Goal: Transaction & Acquisition: Book appointment/travel/reservation

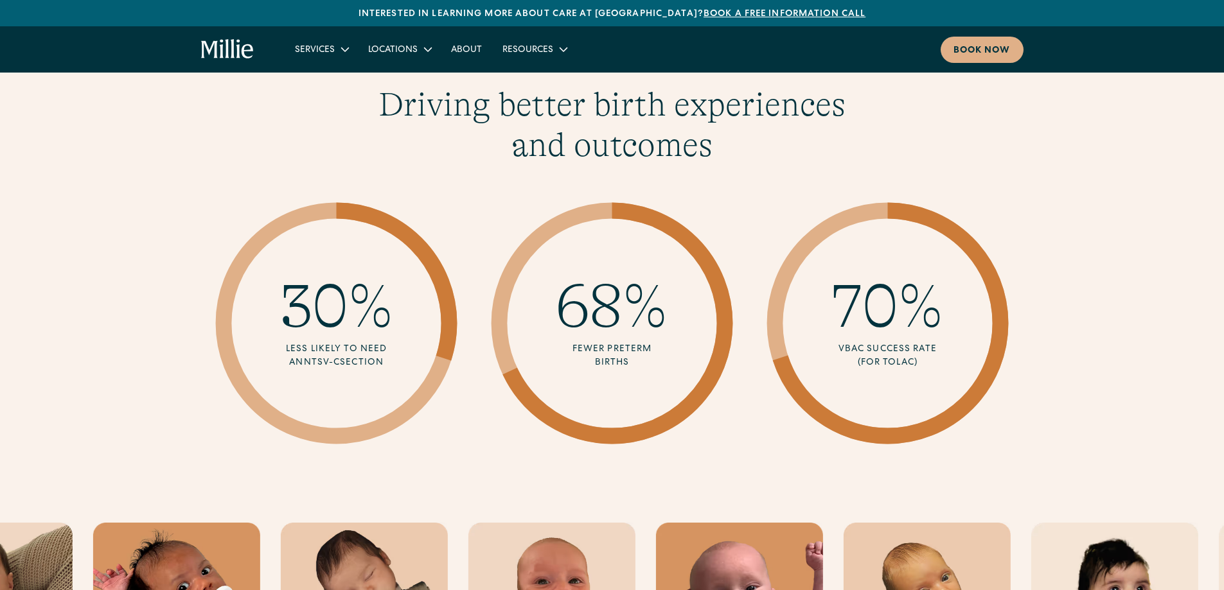
scroll to position [1863, 0]
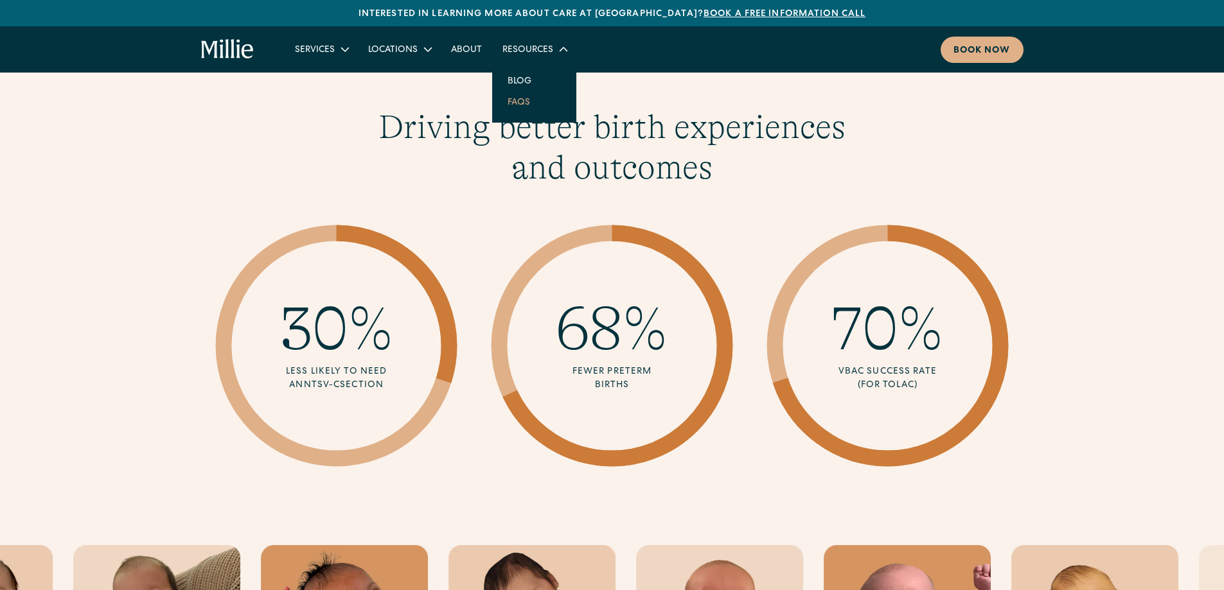
click at [525, 102] on link "FAQs" at bounding box center [518, 101] width 43 height 21
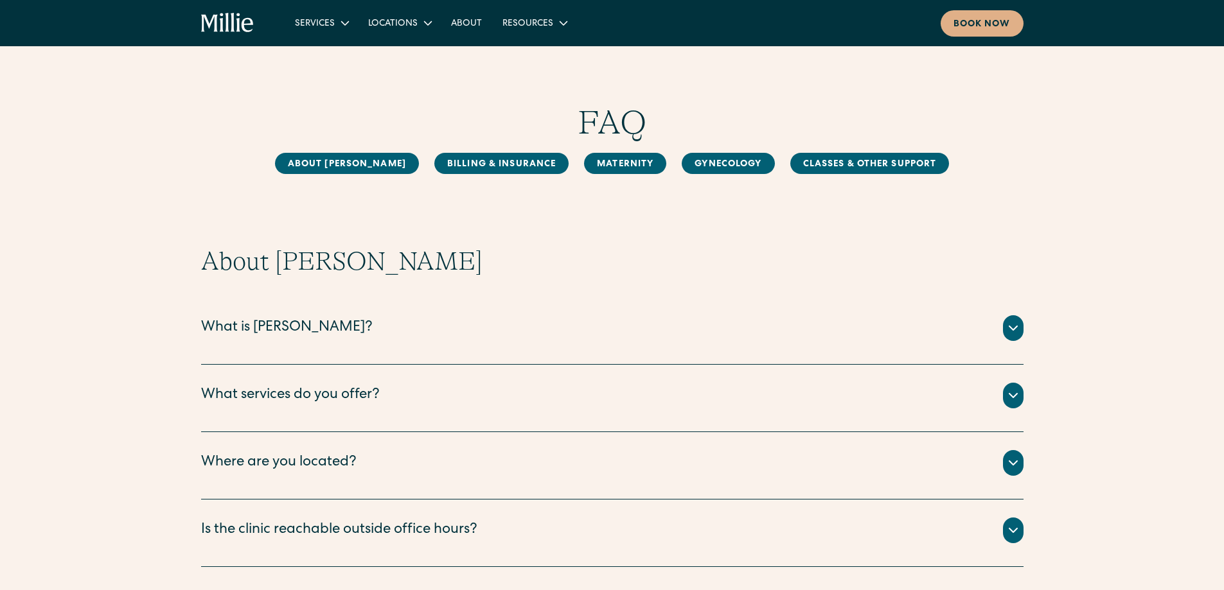
click at [1009, 324] on icon at bounding box center [1013, 328] width 15 height 15
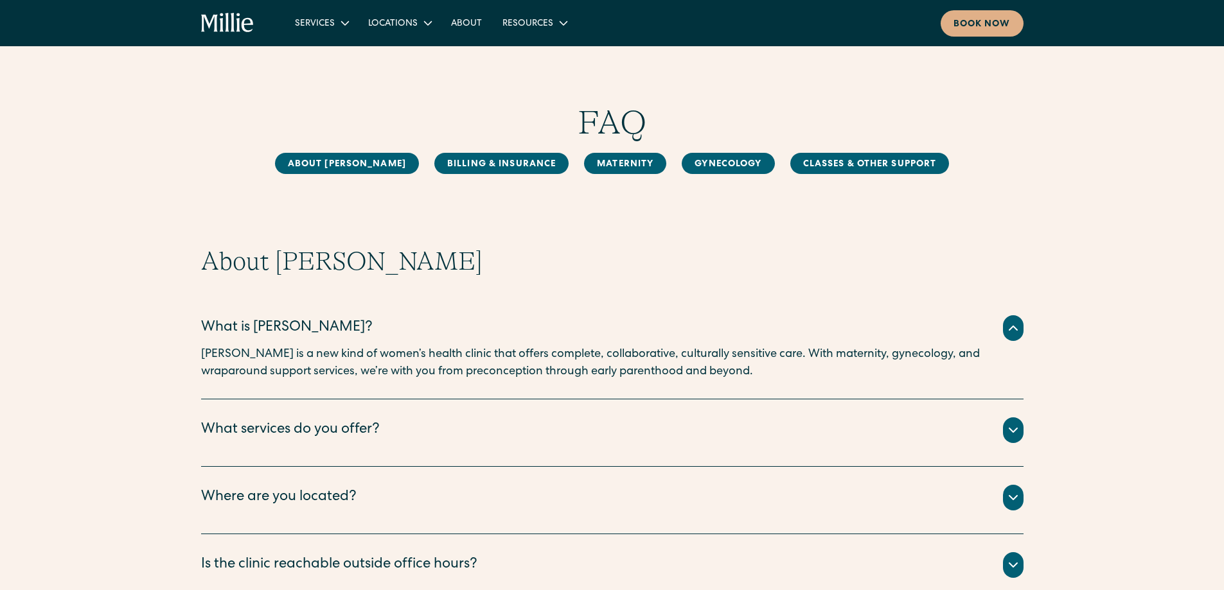
click at [1024, 435] on div "About Millie What is Millie? Millie is a new kind of women’s health clinic that…" at bounding box center [612, 424] width 1224 height 356
click at [1015, 430] on icon at bounding box center [1013, 430] width 15 height 15
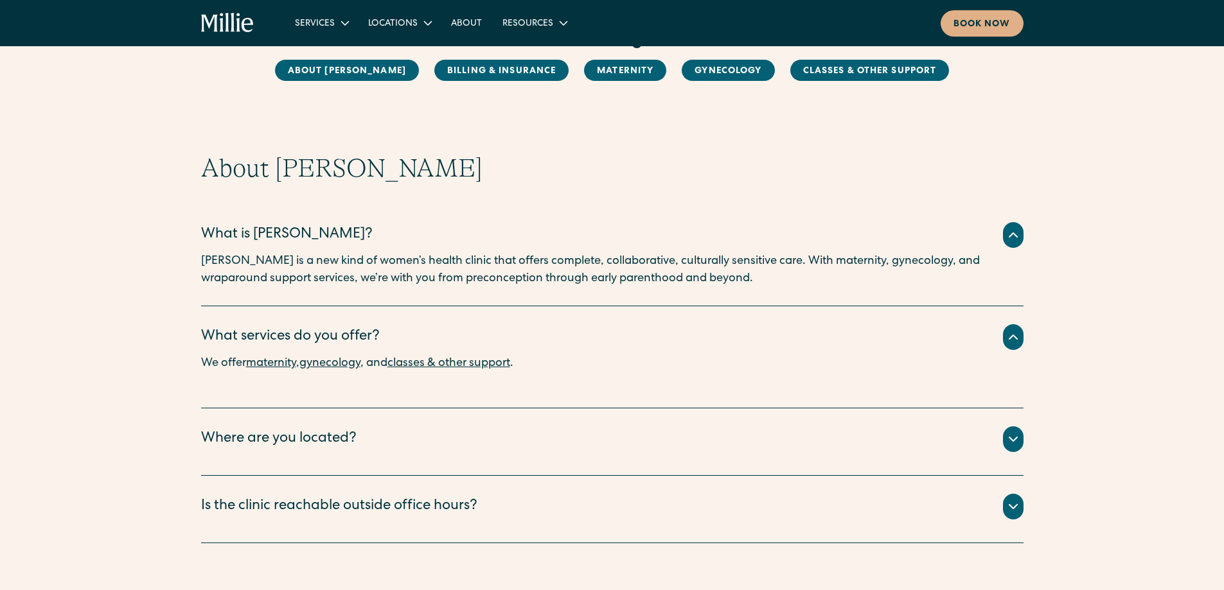
scroll to position [193, 0]
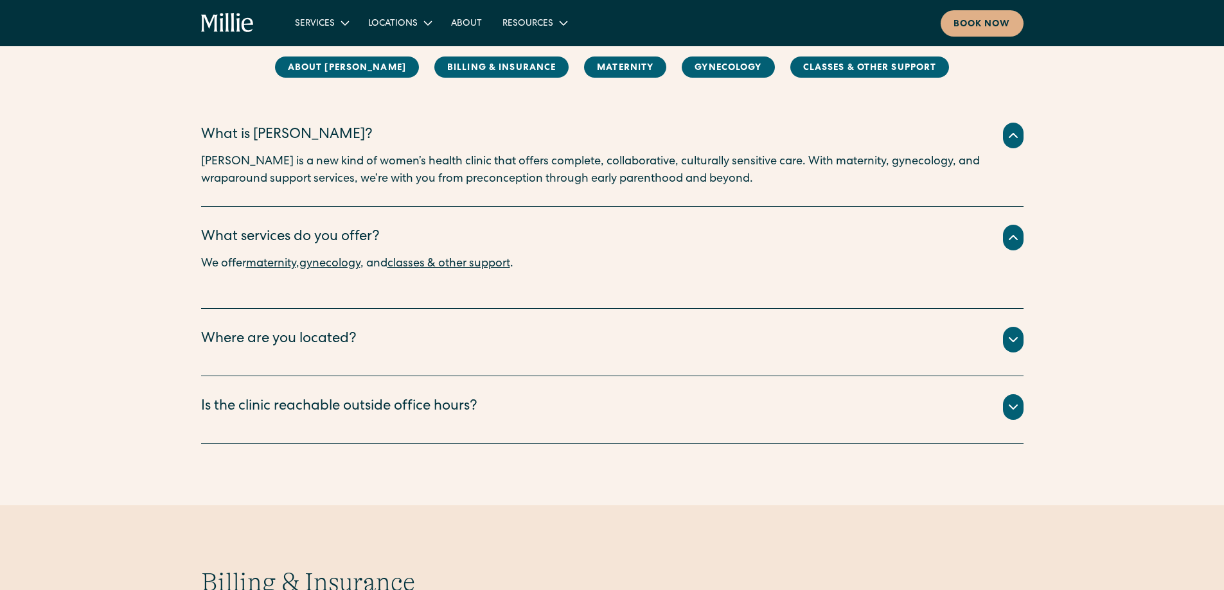
click at [1009, 335] on icon at bounding box center [1013, 339] width 15 height 15
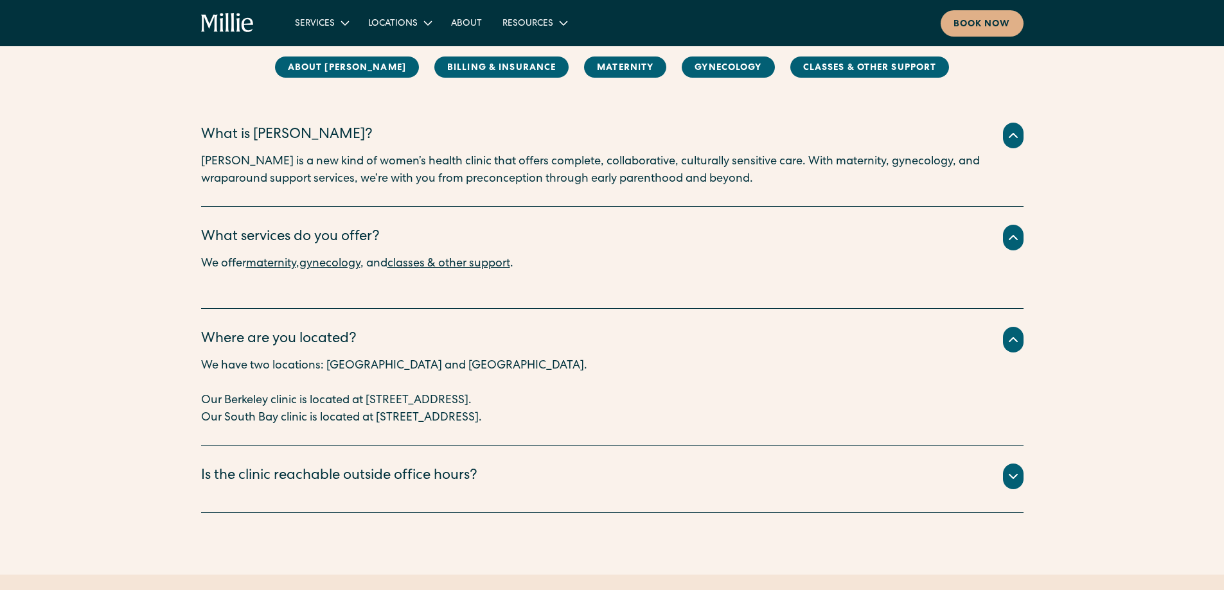
drag, startPoint x: 636, startPoint y: 423, endPoint x: 375, endPoint y: 416, distance: 261.0
click at [375, 416] on p "Our South Bay clinic is located at 1471 Saratoga Ave, Suite 101, San Jose, CA 9…" at bounding box center [612, 418] width 822 height 17
click at [757, 427] on p "Our South Bay clinic is located at 1471 Saratoga Ave, Suite 101, San Jose, CA 9…" at bounding box center [612, 418] width 822 height 17
click at [1010, 479] on icon at bounding box center [1013, 476] width 15 height 15
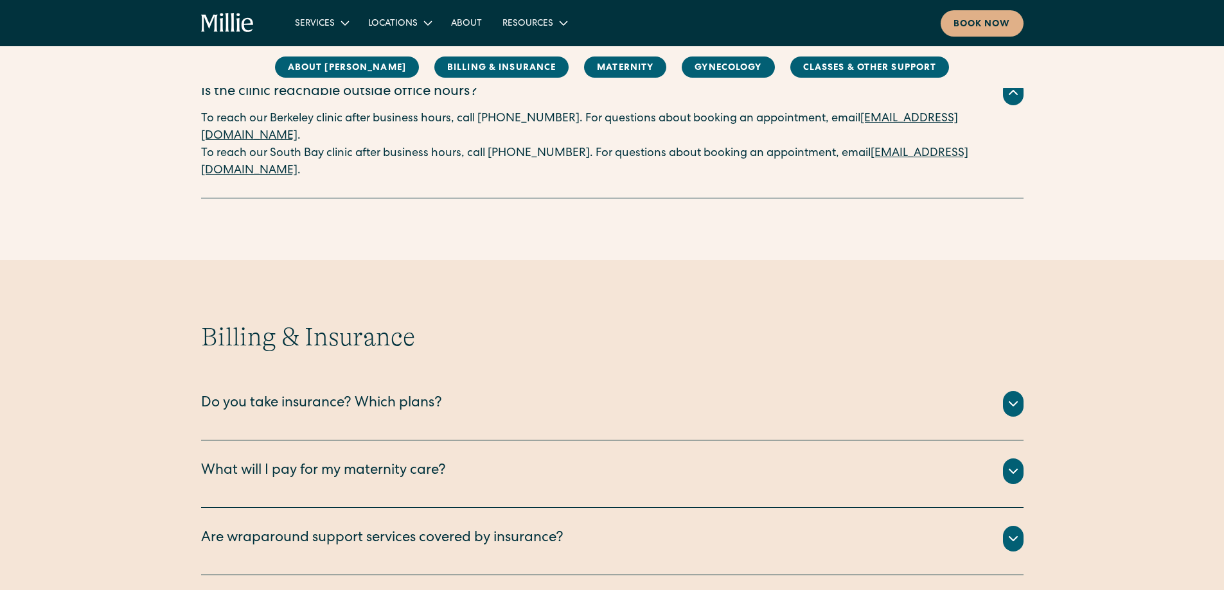
scroll to position [578, 0]
click at [1018, 391] on div at bounding box center [1013, 403] width 21 height 26
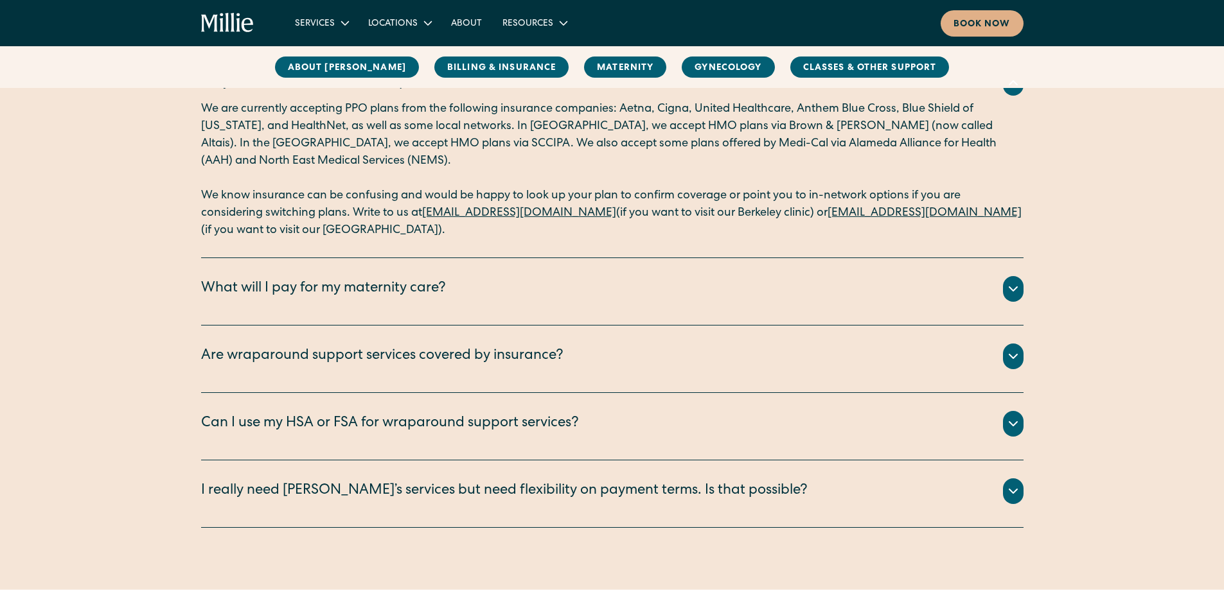
scroll to position [900, 0]
click at [1016, 281] on div at bounding box center [1013, 288] width 21 height 26
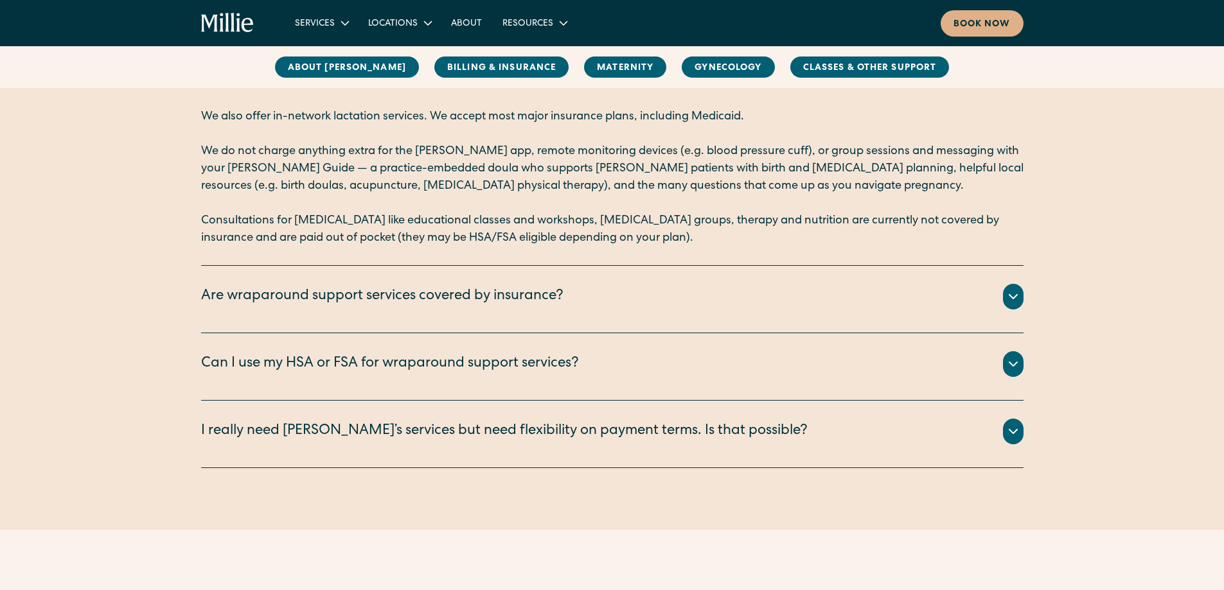
scroll to position [1157, 0]
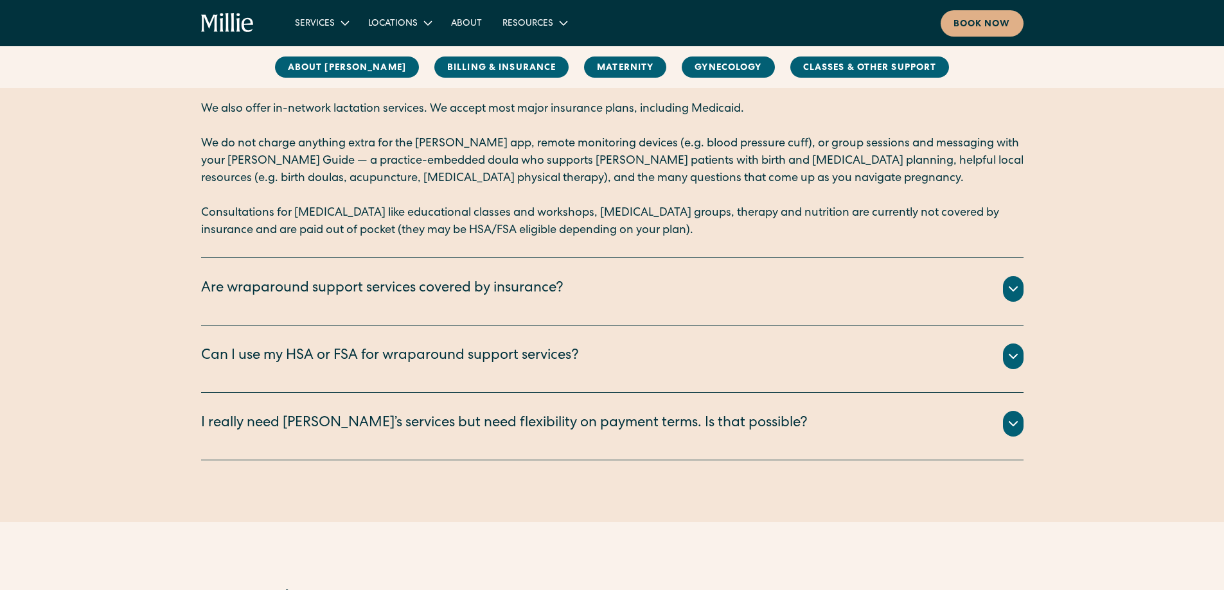
click at [1008, 290] on icon at bounding box center [1013, 288] width 15 height 15
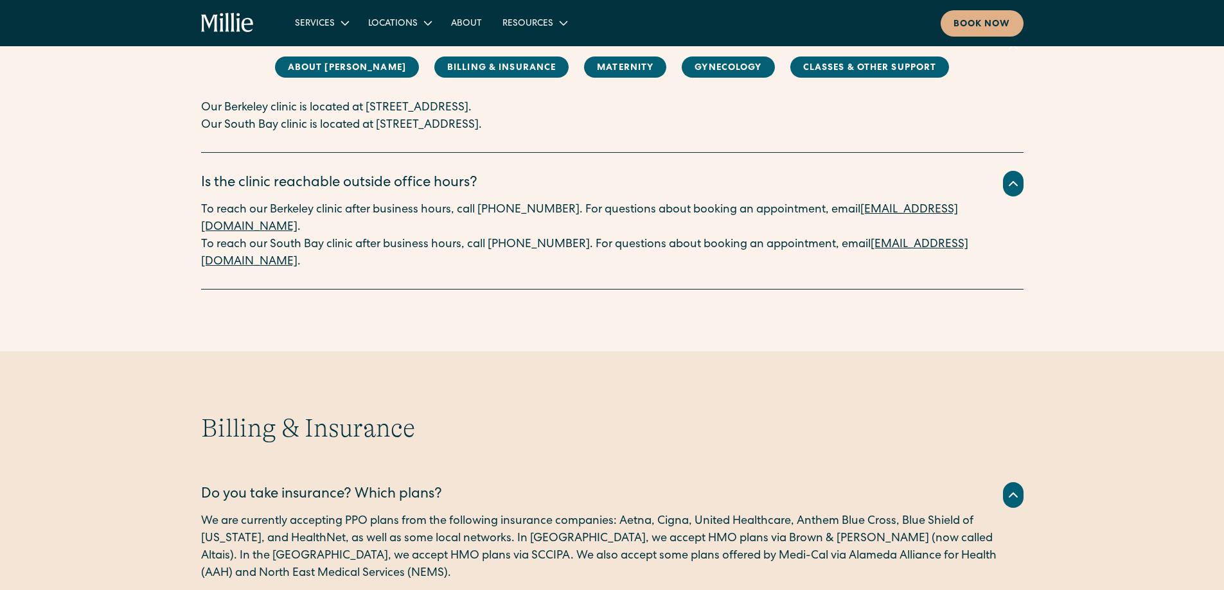
scroll to position [450, 0]
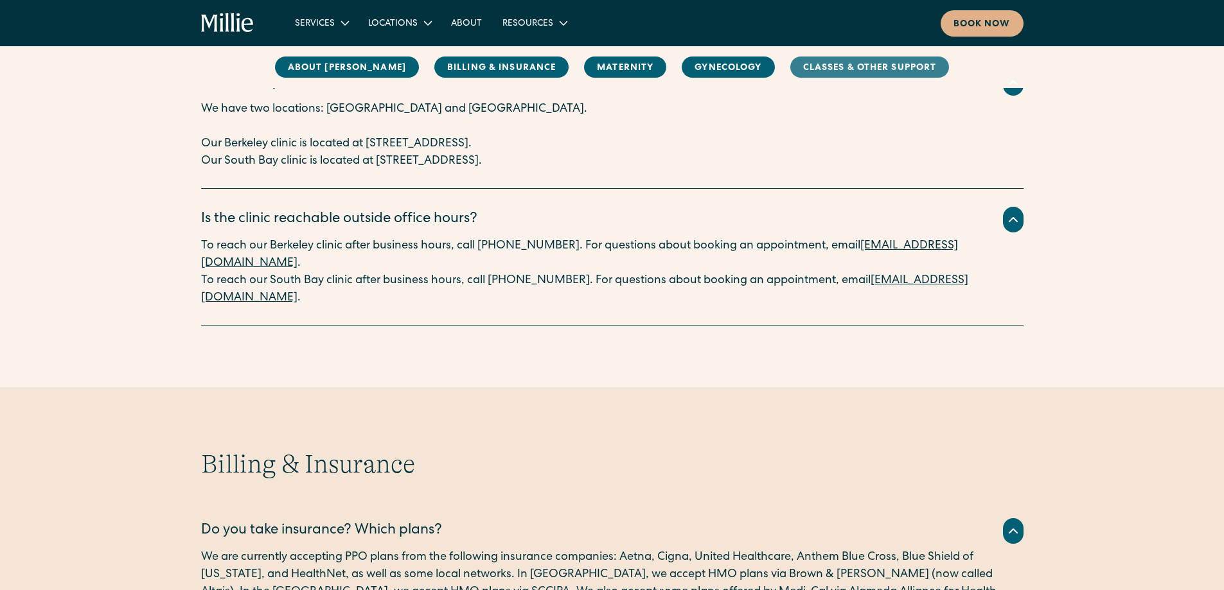
click at [814, 71] on link "Classes & Other Support" at bounding box center [869, 67] width 159 height 21
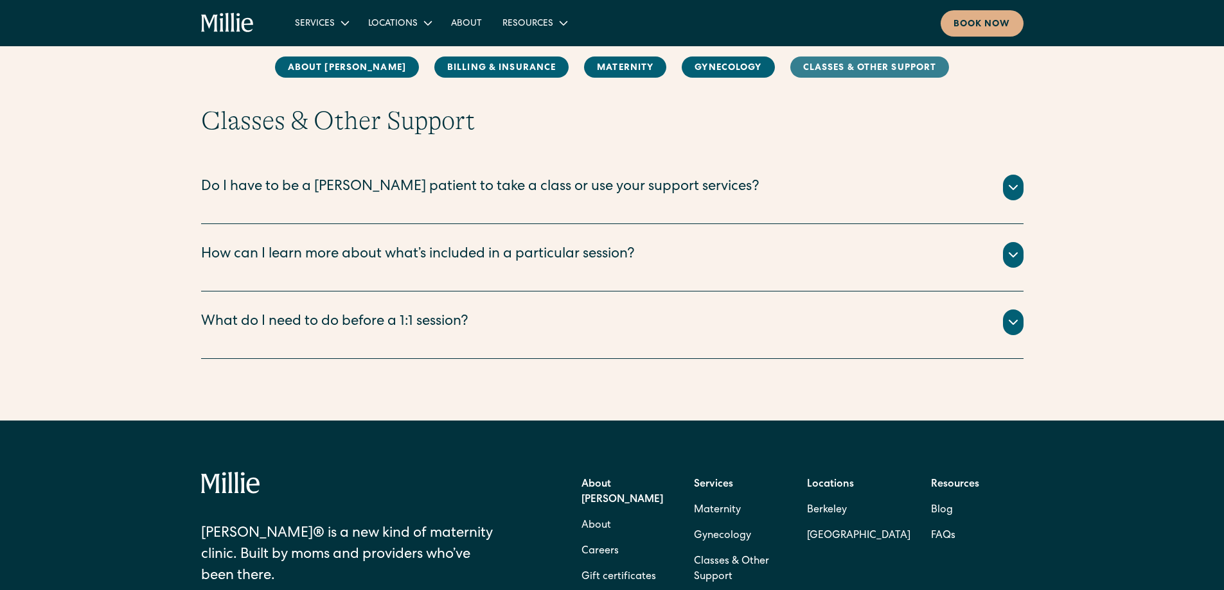
scroll to position [2849, 0]
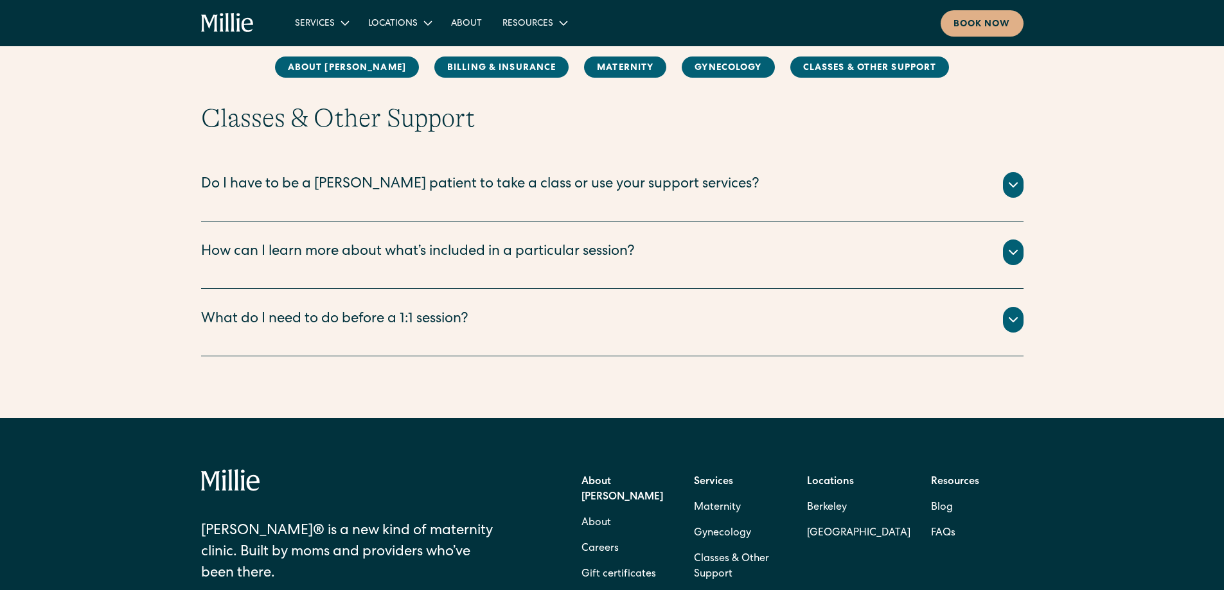
click at [795, 193] on div "Do I have to be a Millie patient to take a class or use your support services?" at bounding box center [612, 185] width 822 height 26
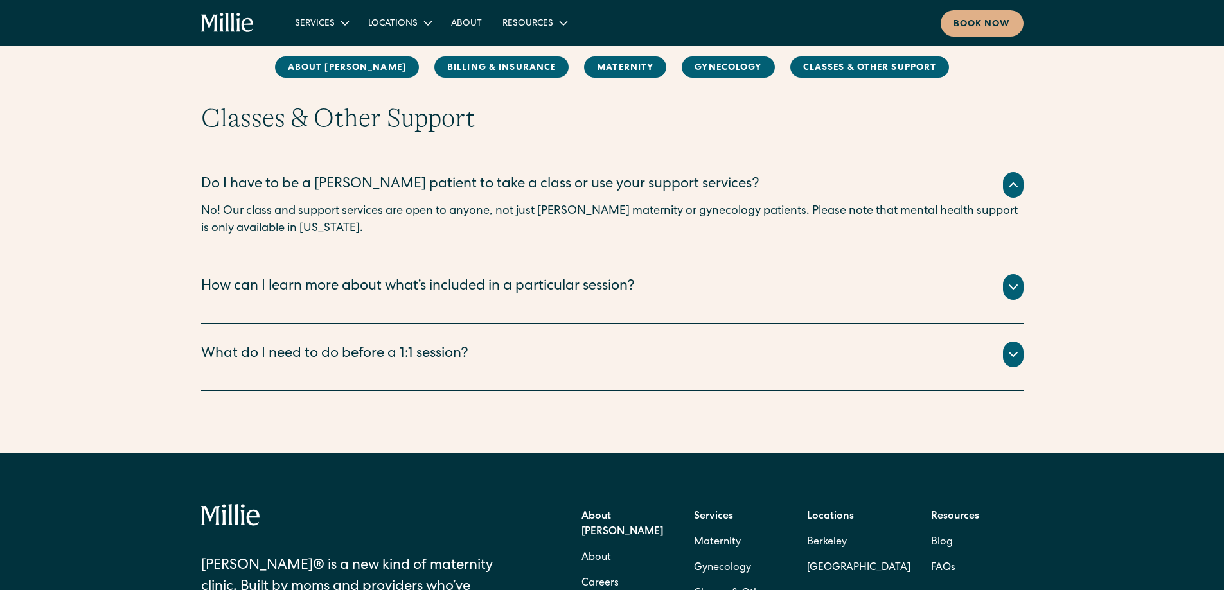
click at [666, 287] on div "How can I learn more about what’s included in a particular session?" at bounding box center [612, 287] width 822 height 26
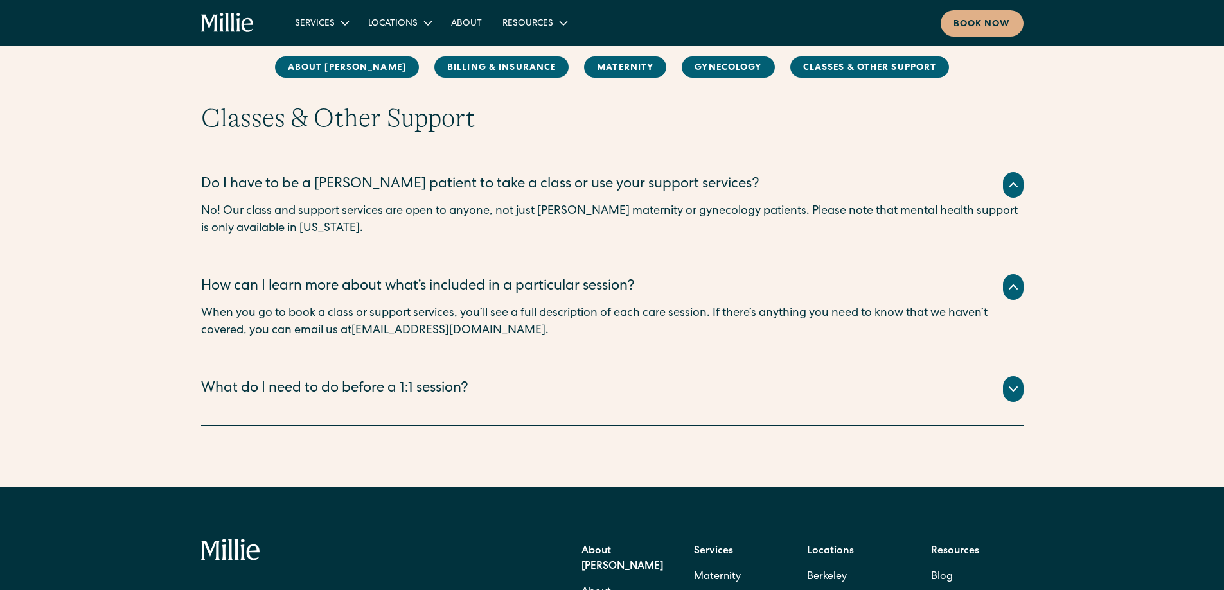
click at [594, 384] on div "What do I need to do before a 1:1 session?" at bounding box center [612, 390] width 822 height 26
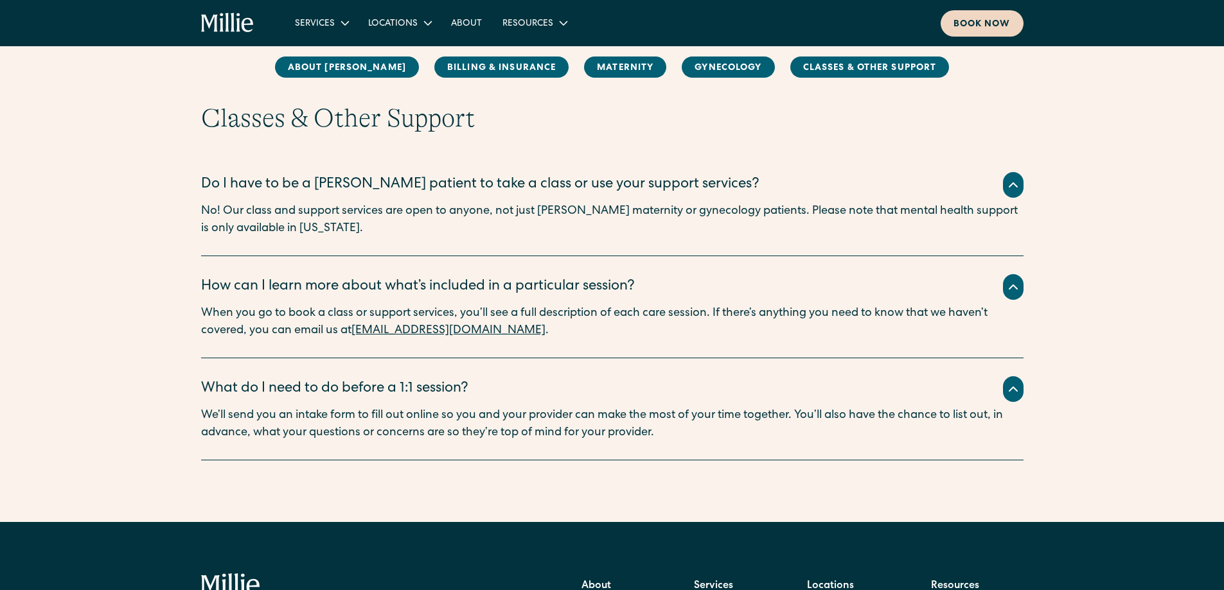
click at [975, 18] on div "Book now" at bounding box center [981, 24] width 57 height 13
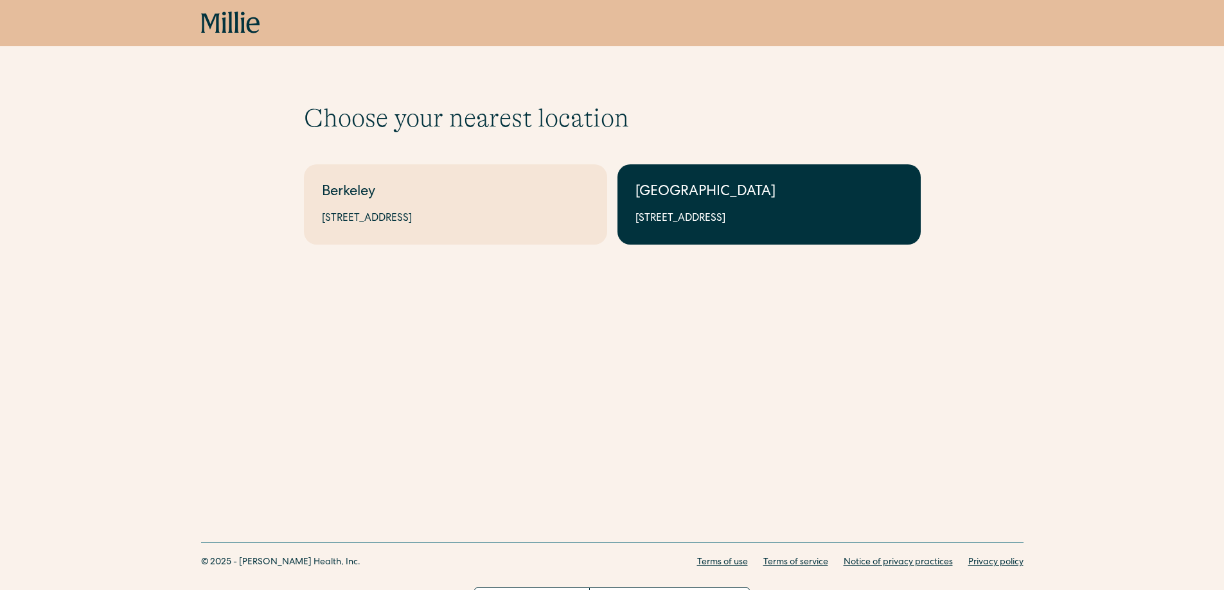
click at [799, 173] on link "South Bay 1471 Saratoga Ave, Suite 101, San Jose, CA 95129" at bounding box center [768, 204] width 303 height 80
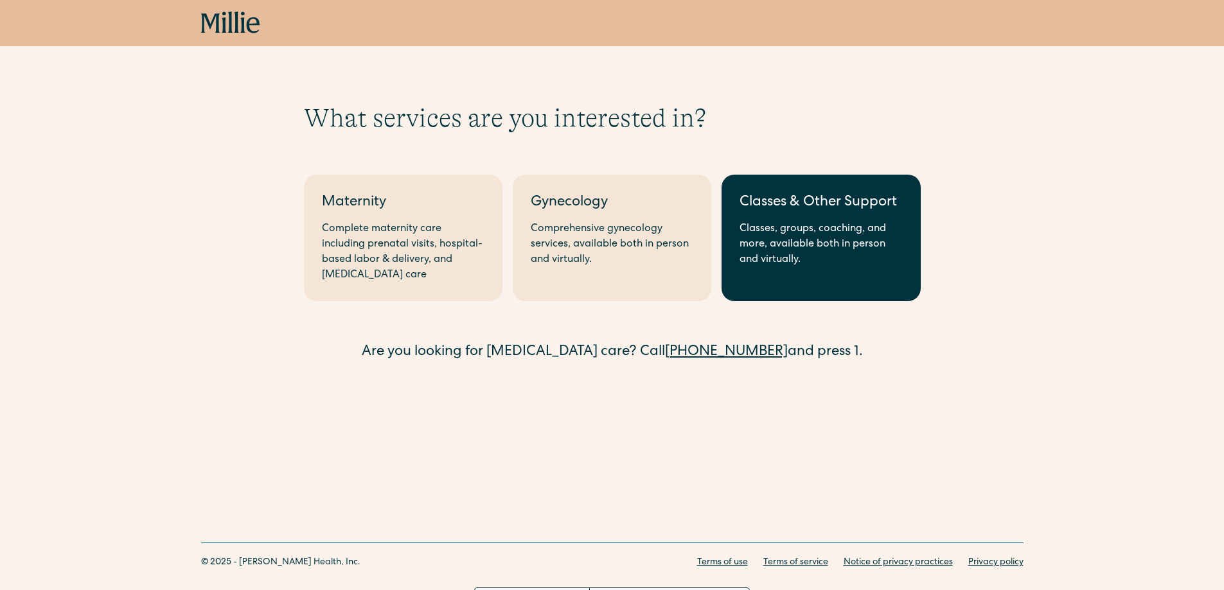
click at [741, 239] on div "Classes, groups, coaching, and more, available both in person and virtually." at bounding box center [821, 245] width 163 height 46
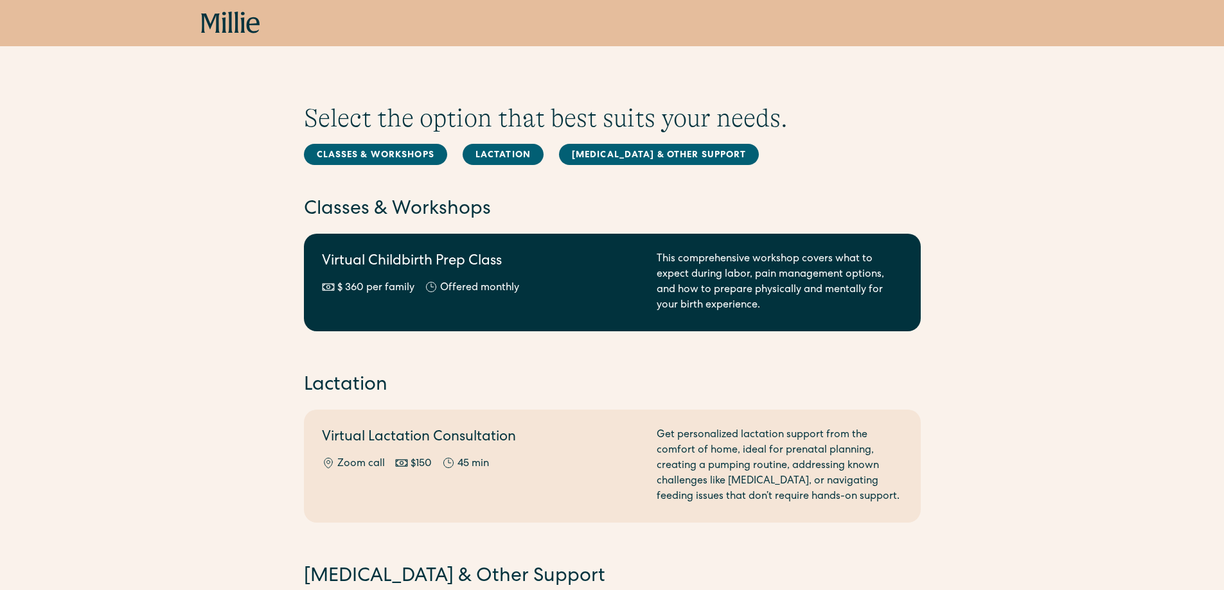
click at [749, 273] on div "This comprehensive workshop covers what to expect during labor, pain management…" at bounding box center [780, 283] width 246 height 62
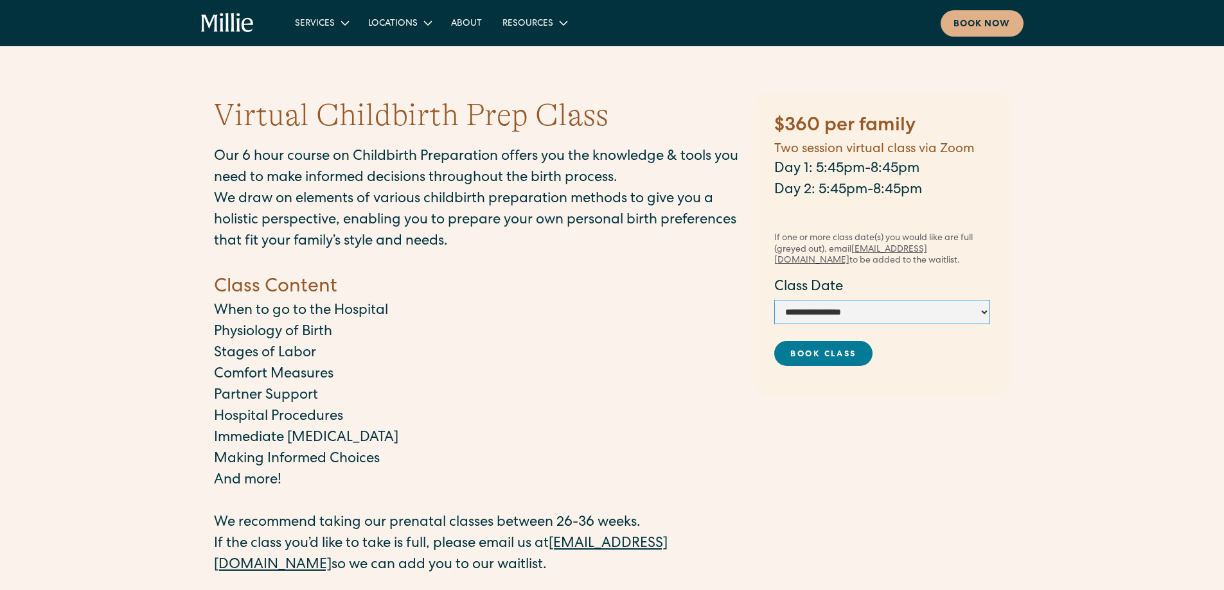
click at [916, 314] on select "**********" at bounding box center [882, 312] width 216 height 24
select select "**********"
click at [774, 300] on select "**********" at bounding box center [882, 312] width 216 height 24
click at [837, 357] on link "Book Class" at bounding box center [823, 353] width 99 height 25
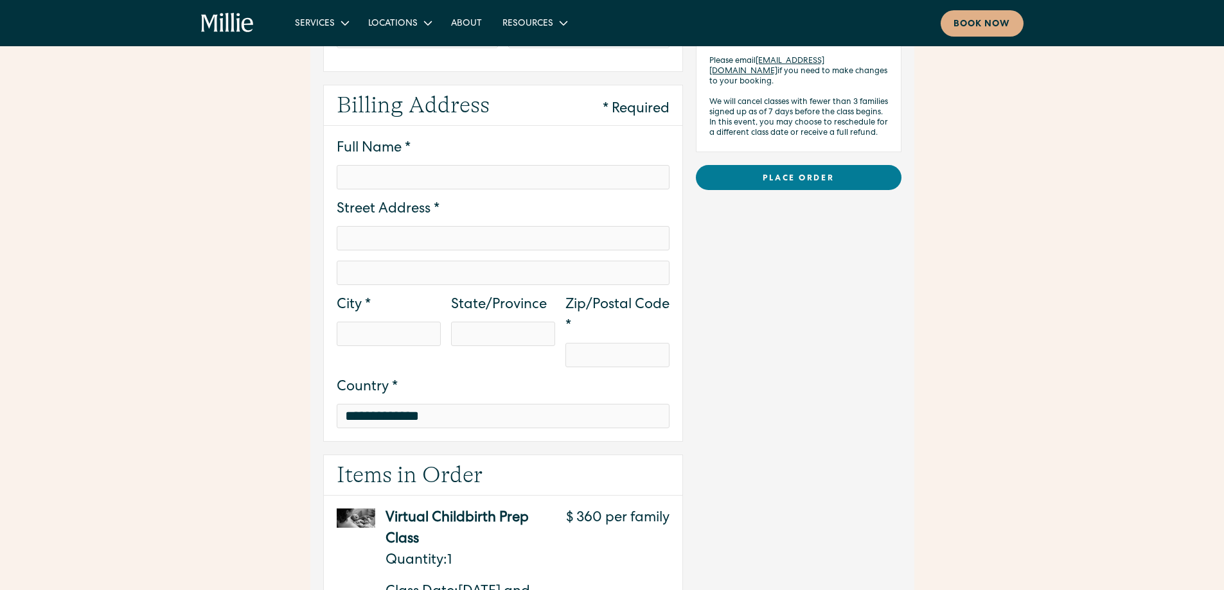
scroll to position [257, 0]
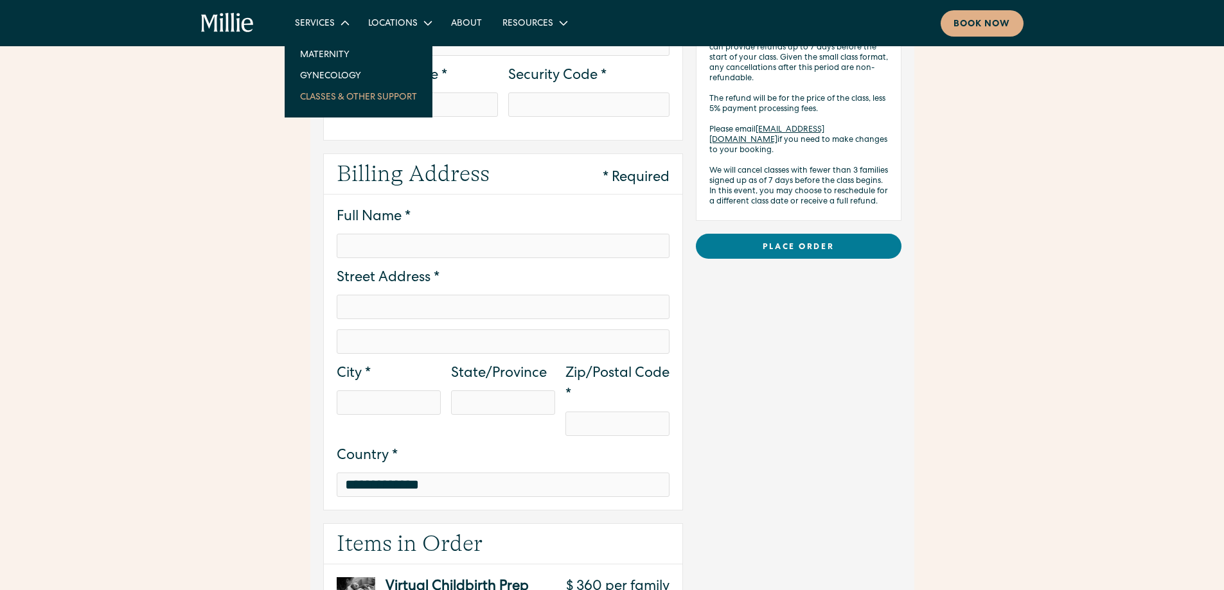
click at [341, 97] on link "Classes & Other Support" at bounding box center [358, 96] width 137 height 21
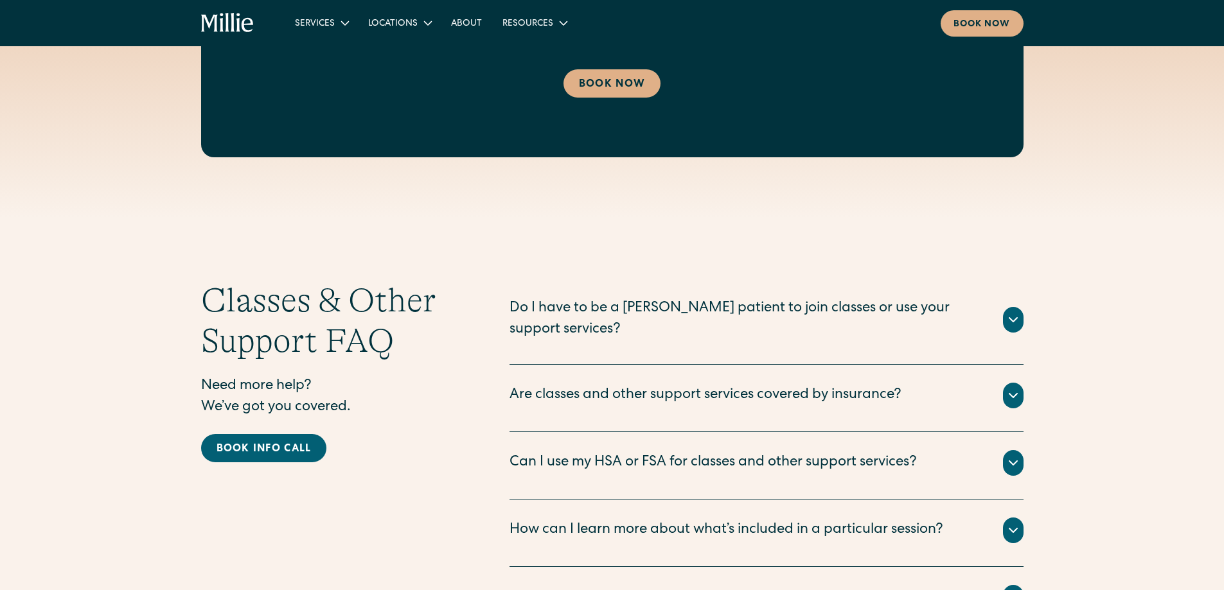
scroll to position [1606, 0]
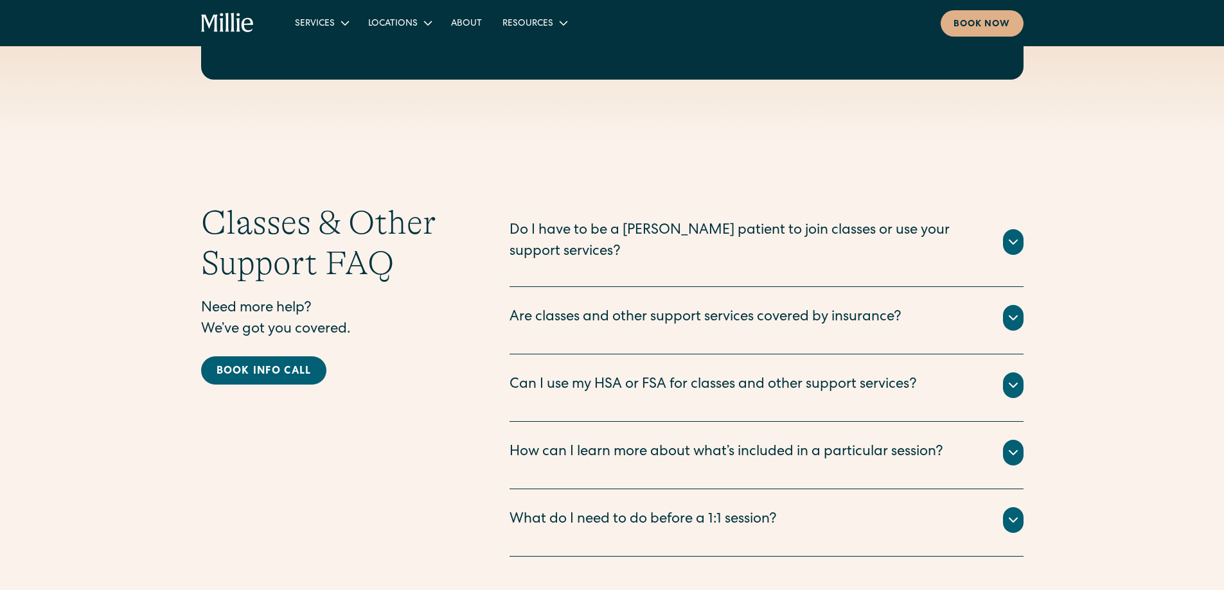
click at [833, 375] on div "Can I use my HSA or FSA for classes and other support services?" at bounding box center [713, 385] width 407 height 21
